Goal: Find specific page/section: Find specific page/section

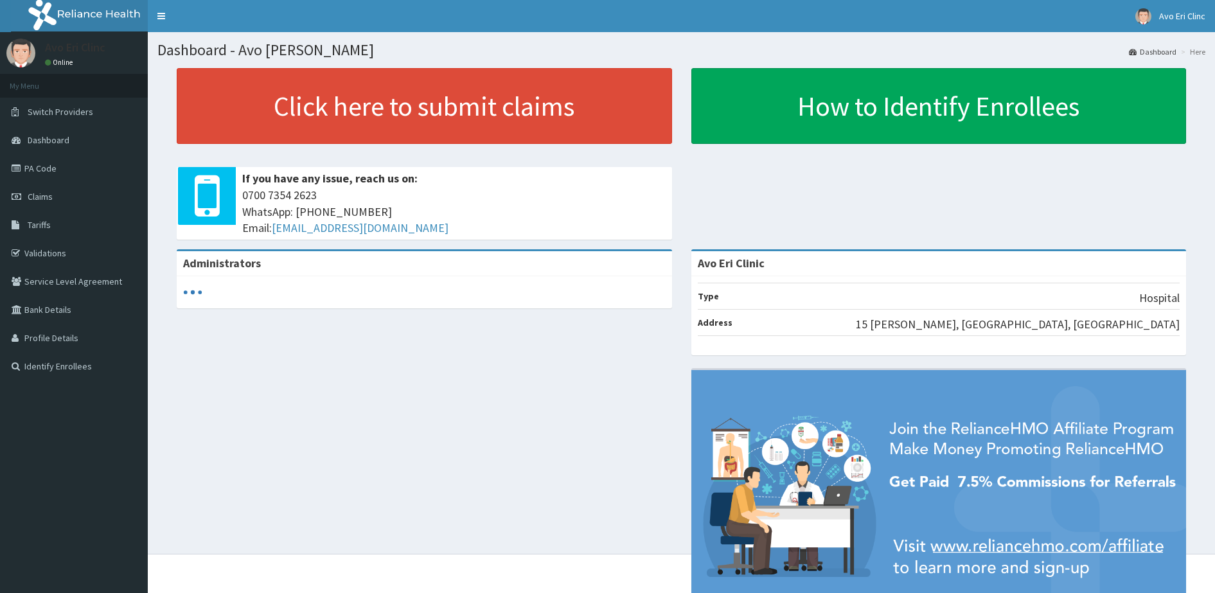
click at [33, 160] on link "PA Code" at bounding box center [74, 168] width 148 height 28
click at [48, 226] on span "Tariffs" at bounding box center [39, 225] width 23 height 12
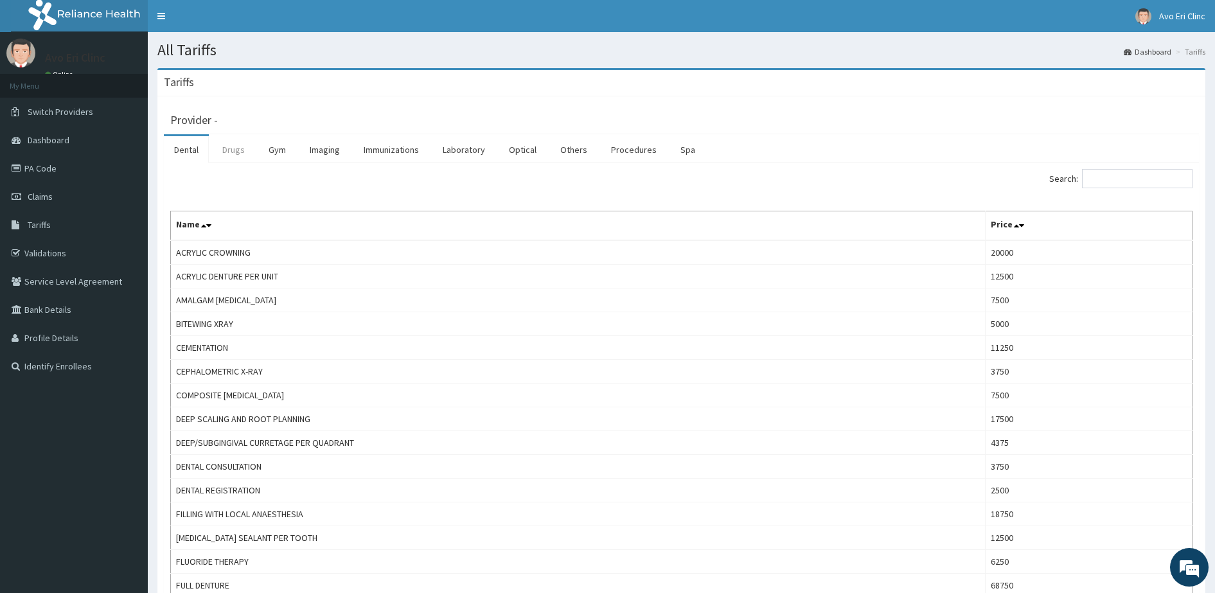
click at [226, 150] on link "Drugs" at bounding box center [233, 149] width 43 height 27
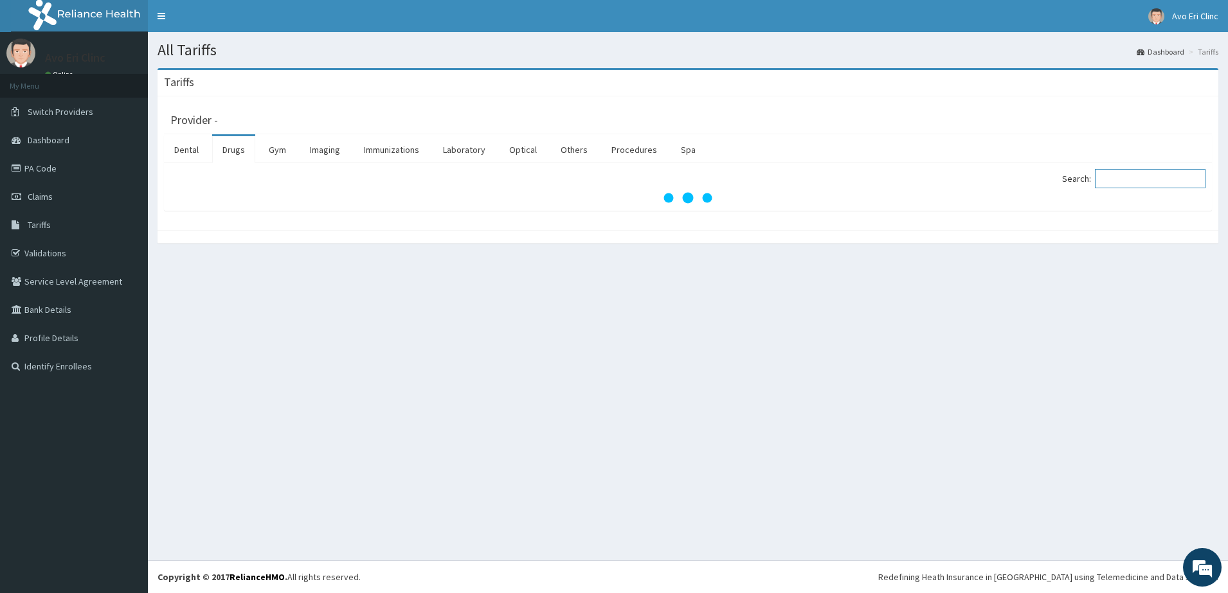
click at [1140, 174] on input "Search:" at bounding box center [1150, 178] width 111 height 19
type input "TELMI"
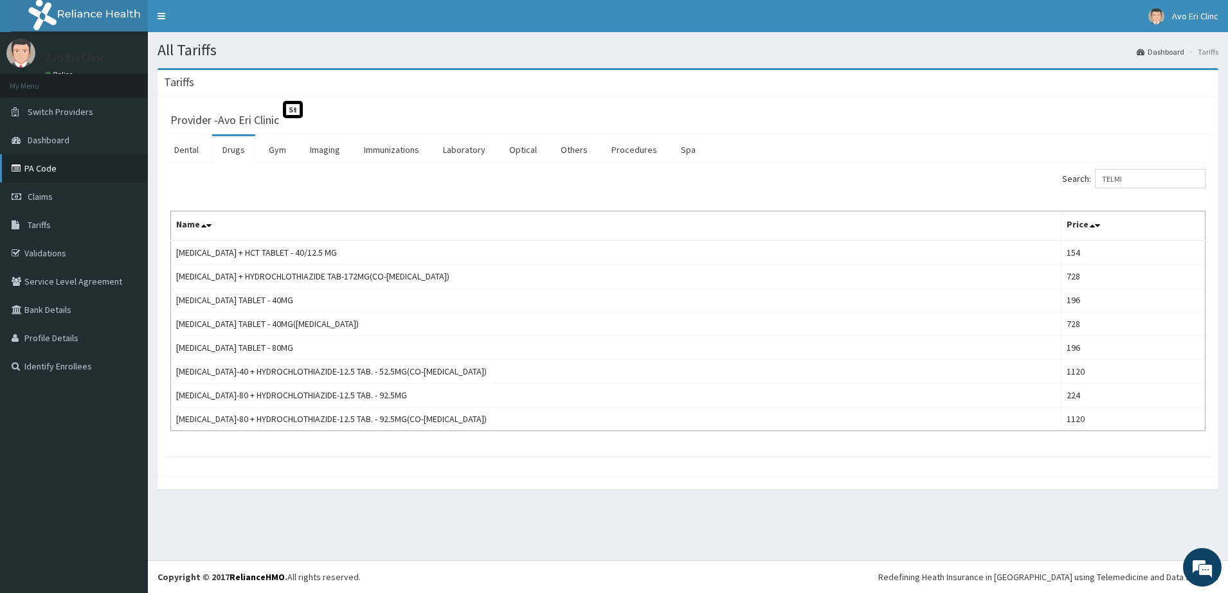
click at [28, 165] on link "PA Code" at bounding box center [74, 168] width 148 height 28
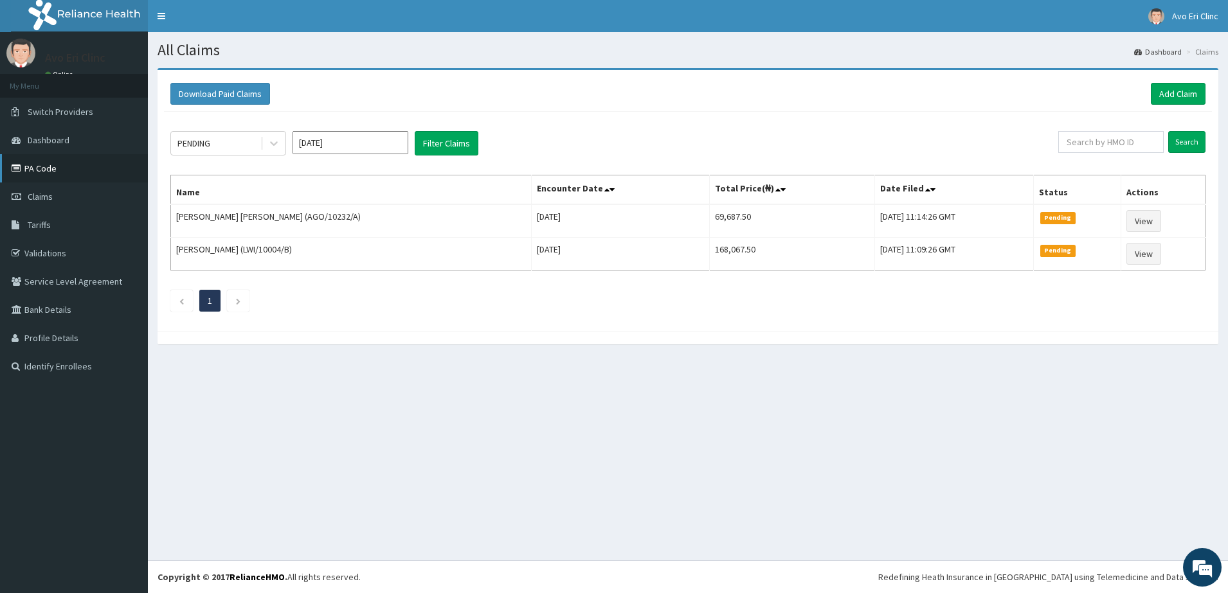
click at [44, 163] on link "PA Code" at bounding box center [74, 168] width 148 height 28
